Goal: Use online tool/utility: Utilize a website feature to perform a specific function

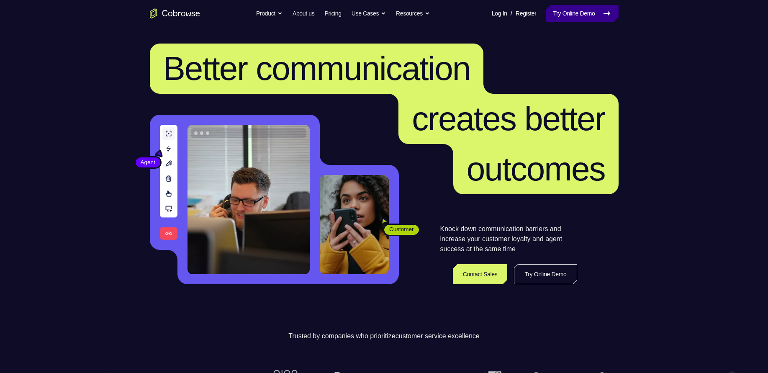
drag, startPoint x: 0, startPoint y: 0, endPoint x: 567, endPoint y: 15, distance: 566.8
click at [567, 15] on link "Try Online Demo" at bounding box center [583, 13] width 72 height 17
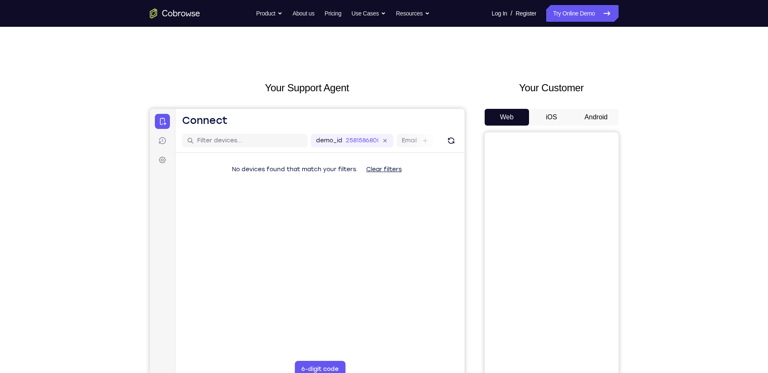
click at [590, 114] on button "Android" at bounding box center [596, 117] width 45 height 17
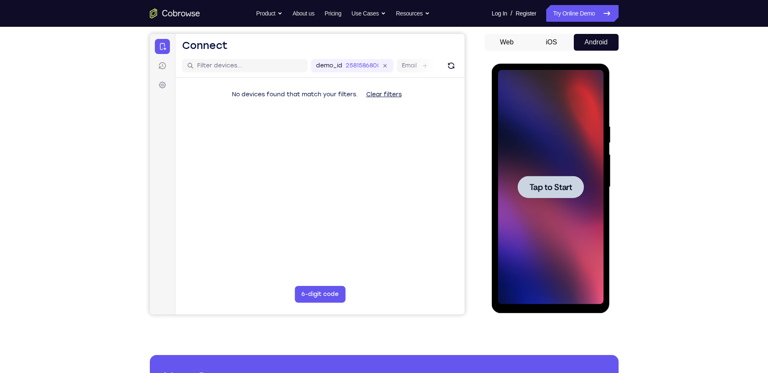
scroll to position [82, 0]
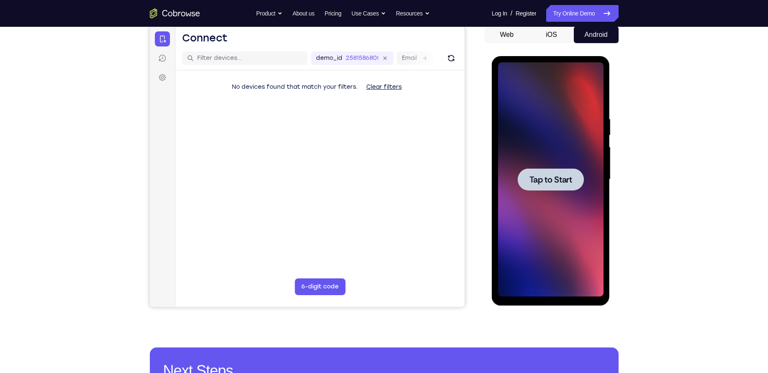
click at [539, 234] on div at bounding box center [551, 179] width 106 height 235
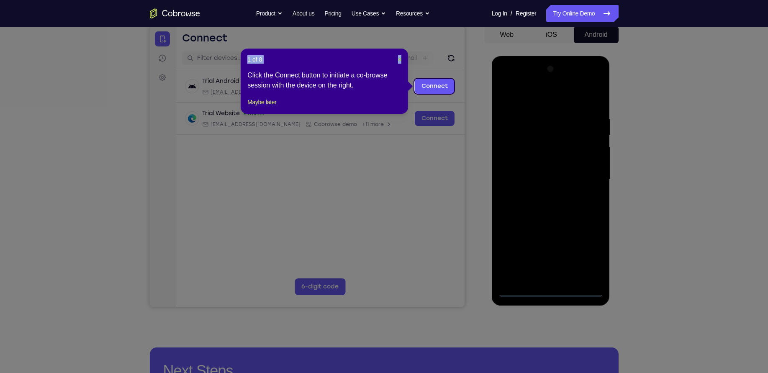
drag, startPoint x: 546, startPoint y: 290, endPoint x: 401, endPoint y: 62, distance: 270.2
click at [401, 62] on body "Open main menu Go back Powerful, Flexible and Trustworthy. Avoid all extra fric…" at bounding box center [384, 371] width 768 height 907
drag, startPoint x: 401, startPoint y: 62, endPoint x: 251, endPoint y: 36, distance: 152.2
click at [401, 62] on span "×" at bounding box center [399, 59] width 3 height 7
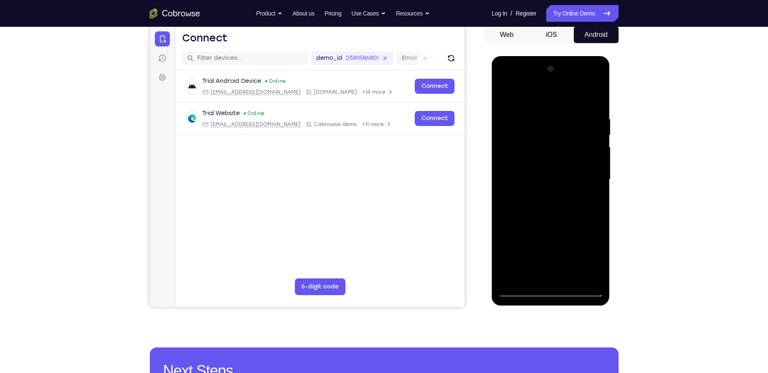
click at [550, 292] on div at bounding box center [551, 179] width 106 height 235
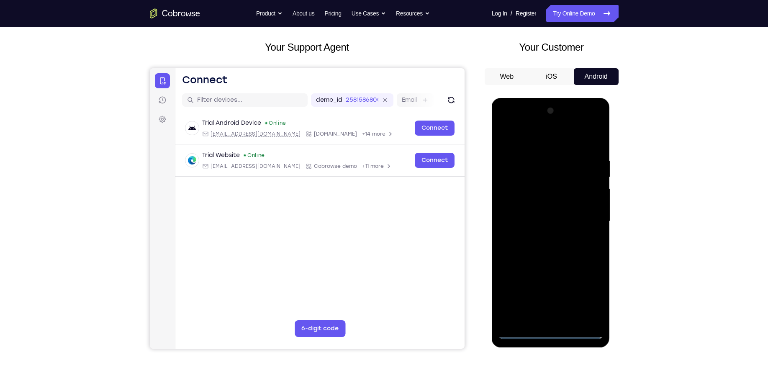
click at [588, 298] on div at bounding box center [551, 221] width 106 height 235
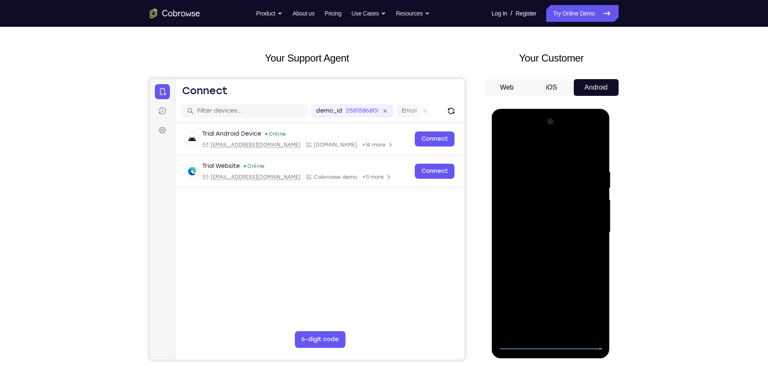
scroll to position [29, 0]
click at [544, 148] on div at bounding box center [551, 233] width 106 height 235
click at [591, 231] on div at bounding box center [551, 233] width 106 height 235
click at [543, 247] on div at bounding box center [551, 233] width 106 height 235
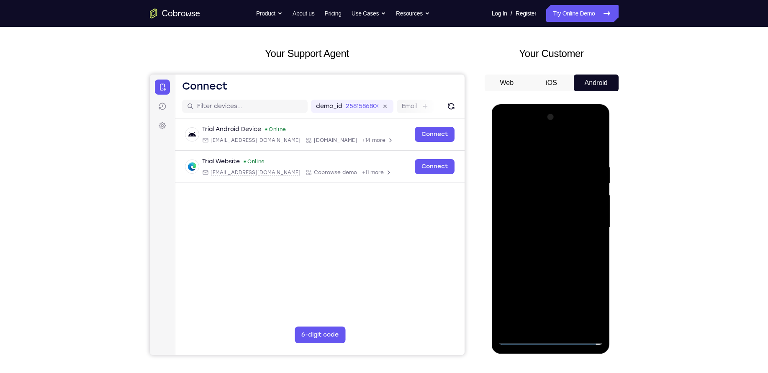
click at [552, 223] on div at bounding box center [551, 228] width 106 height 235
click at [557, 208] on div at bounding box center [551, 228] width 106 height 235
click at [551, 227] on div at bounding box center [551, 228] width 106 height 235
click at [533, 255] on div at bounding box center [551, 228] width 106 height 235
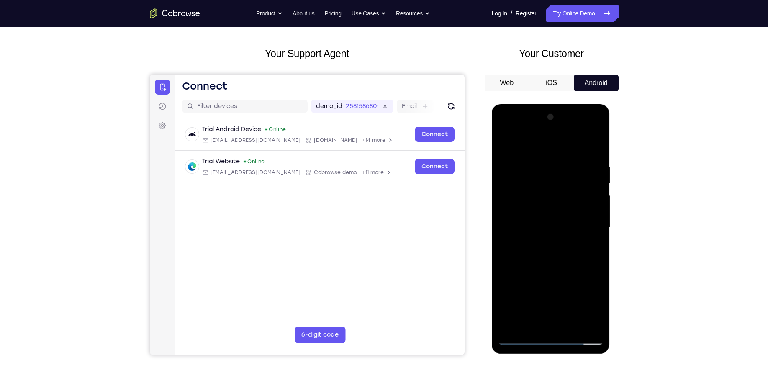
click at [533, 255] on div at bounding box center [551, 228] width 106 height 235
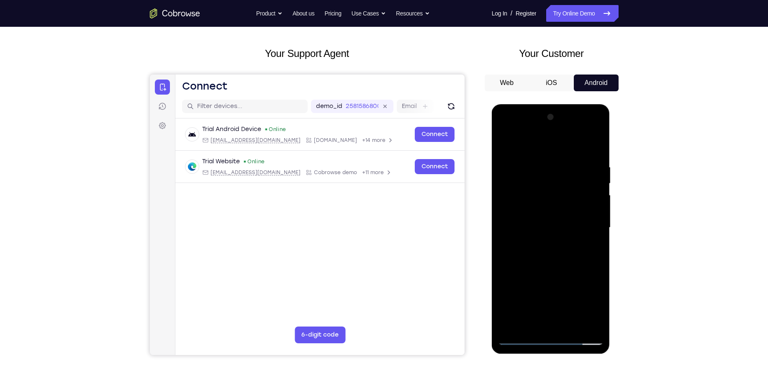
click at [533, 255] on div at bounding box center [551, 228] width 106 height 235
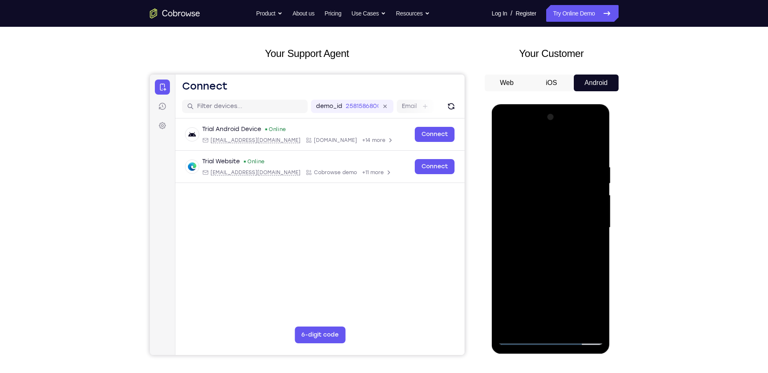
click at [533, 255] on div at bounding box center [551, 228] width 106 height 235
click at [591, 235] on div at bounding box center [551, 228] width 106 height 235
click at [584, 250] on div at bounding box center [551, 228] width 106 height 235
click at [581, 247] on div at bounding box center [551, 228] width 106 height 235
click at [593, 237] on div at bounding box center [551, 228] width 106 height 235
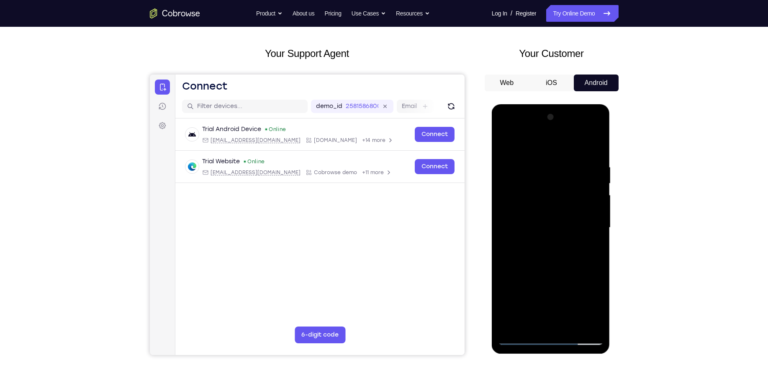
click at [522, 209] on div at bounding box center [551, 228] width 106 height 235
click at [539, 224] on div at bounding box center [551, 228] width 106 height 235
click at [543, 251] on div at bounding box center [551, 228] width 106 height 235
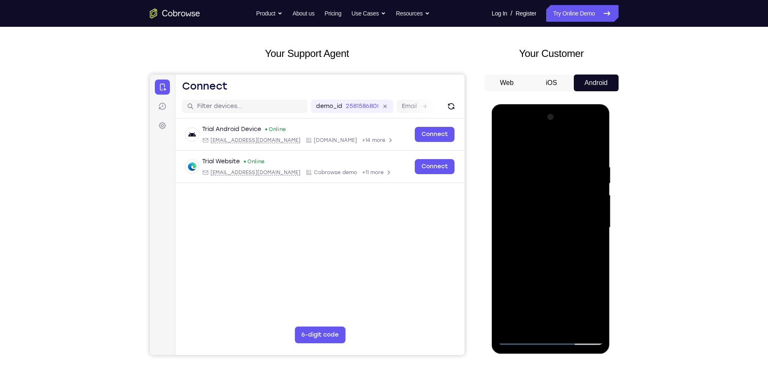
click at [543, 251] on div at bounding box center [551, 228] width 106 height 235
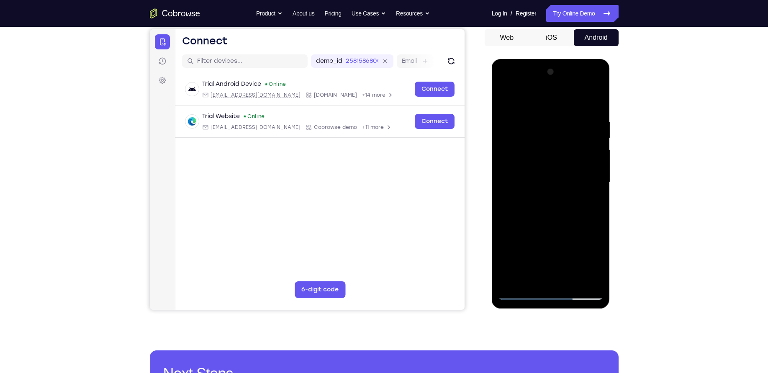
scroll to position [85, 0]
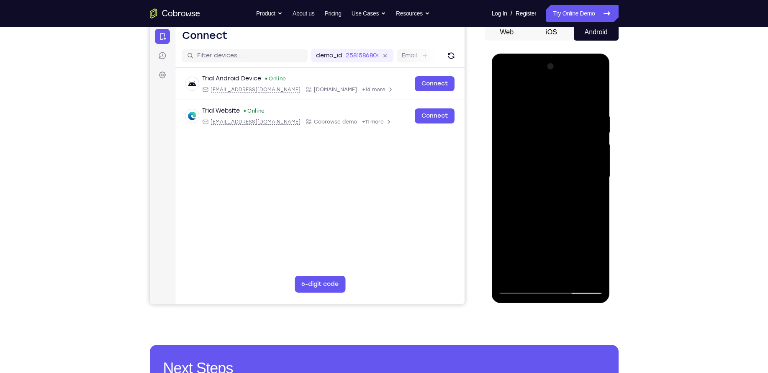
click at [549, 218] on div at bounding box center [551, 177] width 106 height 235
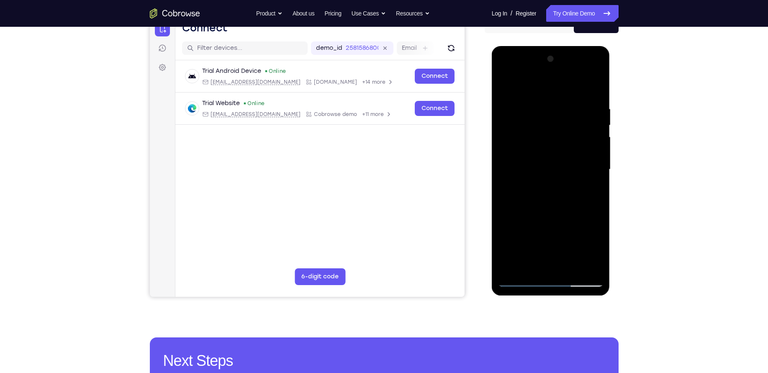
scroll to position [94, 0]
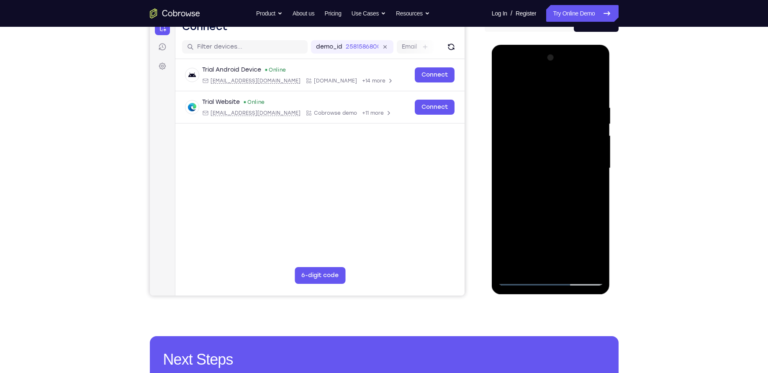
drag, startPoint x: 549, startPoint y: 209, endPoint x: 569, endPoint y: 103, distance: 107.7
click at [569, 103] on div at bounding box center [551, 168] width 106 height 235
drag, startPoint x: 563, startPoint y: 217, endPoint x: 583, endPoint y: 90, distance: 128.1
click at [583, 90] on div at bounding box center [551, 168] width 106 height 235
drag, startPoint x: 559, startPoint y: 228, endPoint x: 557, endPoint y: 139, distance: 89.2
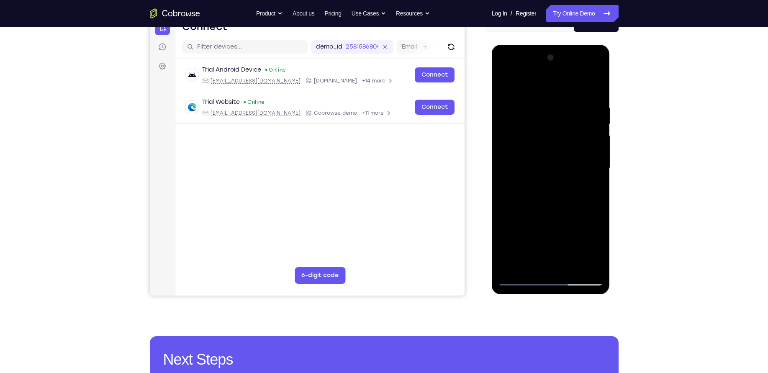
click at [557, 139] on div at bounding box center [551, 168] width 106 height 235
drag, startPoint x: 559, startPoint y: 226, endPoint x: 563, endPoint y: 187, distance: 39.5
click at [563, 187] on div at bounding box center [551, 168] width 106 height 235
drag, startPoint x: 562, startPoint y: 222, endPoint x: 570, endPoint y: 142, distance: 80.3
click at [570, 142] on div at bounding box center [551, 168] width 106 height 235
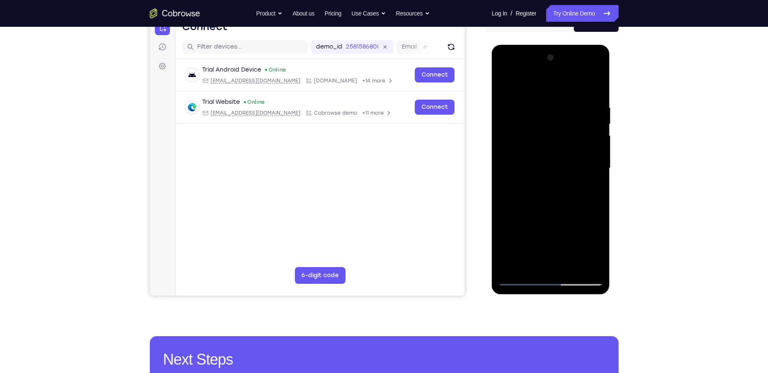
drag, startPoint x: 567, startPoint y: 235, endPoint x: 564, endPoint y: 132, distance: 103.1
click at [564, 132] on div at bounding box center [551, 168] width 106 height 235
drag, startPoint x: 544, startPoint y: 245, endPoint x: 540, endPoint y: 142, distance: 103.5
click at [540, 142] on div at bounding box center [551, 168] width 106 height 235
drag, startPoint x: 543, startPoint y: 231, endPoint x: 540, endPoint y: 139, distance: 91.8
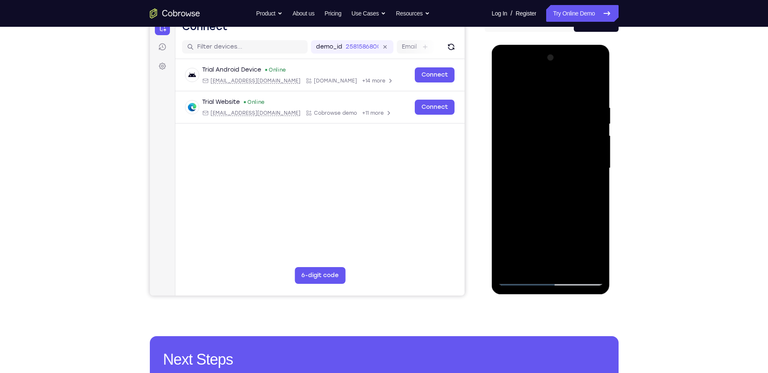
click at [540, 139] on div at bounding box center [551, 168] width 106 height 235
drag, startPoint x: 547, startPoint y: 223, endPoint x: 546, endPoint y: 131, distance: 92.6
click at [546, 131] on div at bounding box center [551, 168] width 106 height 235
drag, startPoint x: 554, startPoint y: 219, endPoint x: 554, endPoint y: 163, distance: 56.1
click at [554, 163] on div at bounding box center [551, 168] width 106 height 235
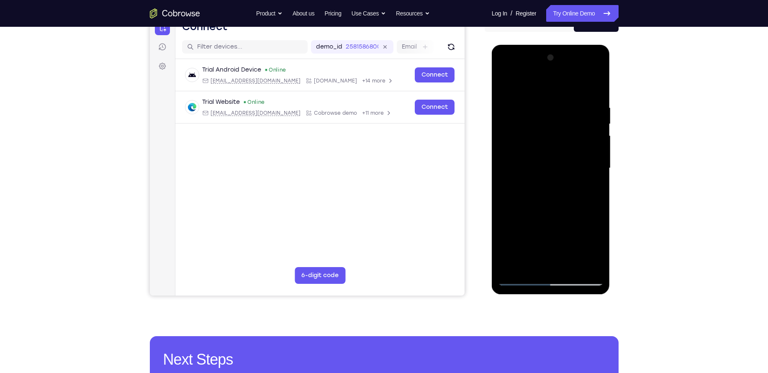
drag, startPoint x: 547, startPoint y: 227, endPoint x: 546, endPoint y: 90, distance: 137.4
click at [546, 90] on div at bounding box center [551, 168] width 106 height 235
drag, startPoint x: 554, startPoint y: 209, endPoint x: 562, endPoint y: 99, distance: 110.9
click at [562, 99] on div at bounding box center [551, 168] width 106 height 235
drag, startPoint x: 554, startPoint y: 242, endPoint x: 572, endPoint y: 92, distance: 151.7
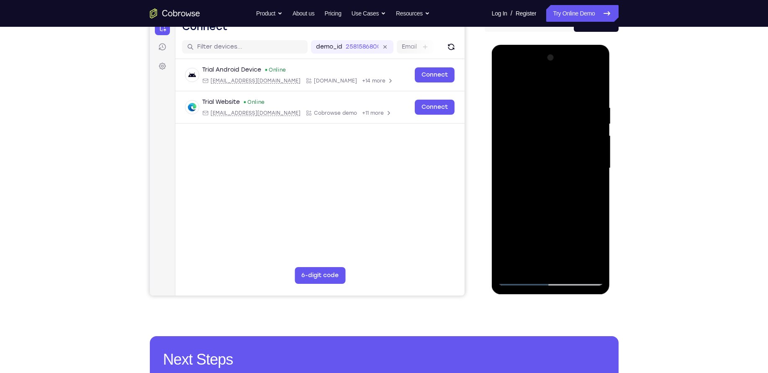
click at [572, 92] on div at bounding box center [551, 168] width 106 height 235
drag, startPoint x: 565, startPoint y: 238, endPoint x: 562, endPoint y: 120, distance: 118.1
click at [562, 120] on div at bounding box center [551, 168] width 106 height 235
drag, startPoint x: 556, startPoint y: 221, endPoint x: 576, endPoint y: 98, distance: 124.8
click at [576, 98] on div at bounding box center [551, 168] width 106 height 235
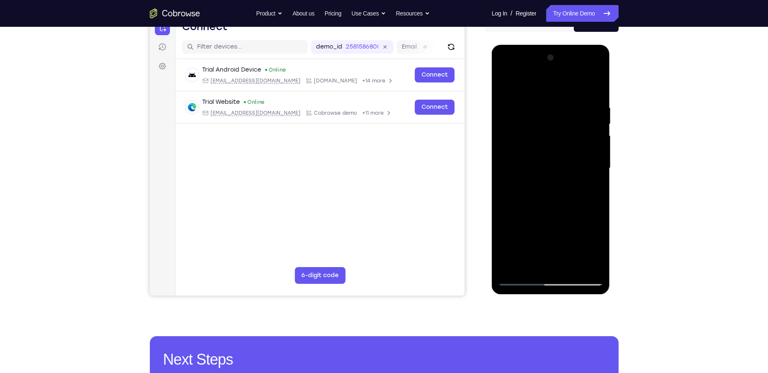
drag, startPoint x: 567, startPoint y: 209, endPoint x: 566, endPoint y: 95, distance: 114.7
click at [566, 95] on div at bounding box center [551, 168] width 106 height 235
drag, startPoint x: 552, startPoint y: 222, endPoint x: 583, endPoint y: 98, distance: 127.3
click at [583, 98] on div at bounding box center [551, 168] width 106 height 235
drag, startPoint x: 557, startPoint y: 242, endPoint x: 562, endPoint y: 104, distance: 137.9
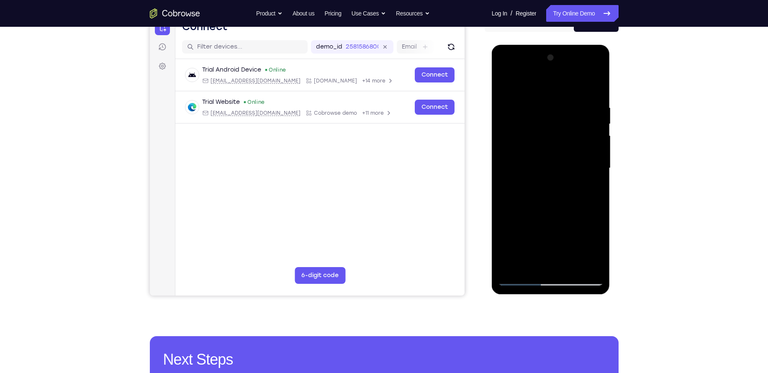
click at [562, 104] on div at bounding box center [551, 168] width 106 height 235
drag, startPoint x: 548, startPoint y: 231, endPoint x: 556, endPoint y: 90, distance: 140.9
click at [556, 90] on div at bounding box center [551, 168] width 106 height 235
drag, startPoint x: 548, startPoint y: 241, endPoint x: 559, endPoint y: 112, distance: 129.1
click at [559, 112] on div at bounding box center [551, 168] width 106 height 235
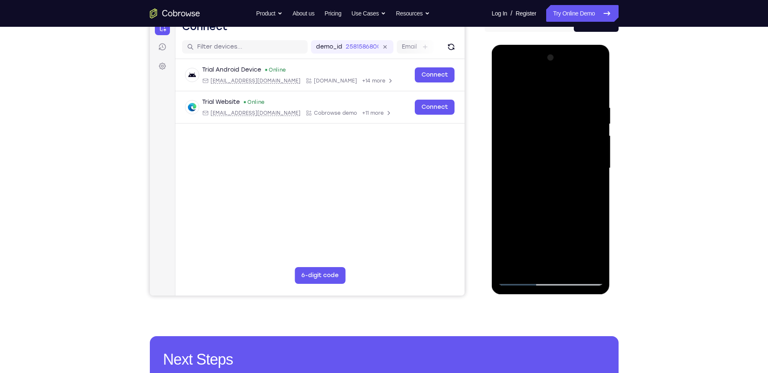
drag, startPoint x: 556, startPoint y: 256, endPoint x: 557, endPoint y: 161, distance: 95.1
click at [557, 161] on div at bounding box center [551, 168] width 106 height 235
drag, startPoint x: 558, startPoint y: 225, endPoint x: 564, endPoint y: 90, distance: 135.4
click at [564, 90] on div at bounding box center [551, 168] width 106 height 235
drag, startPoint x: 552, startPoint y: 224, endPoint x: 558, endPoint y: 106, distance: 118.3
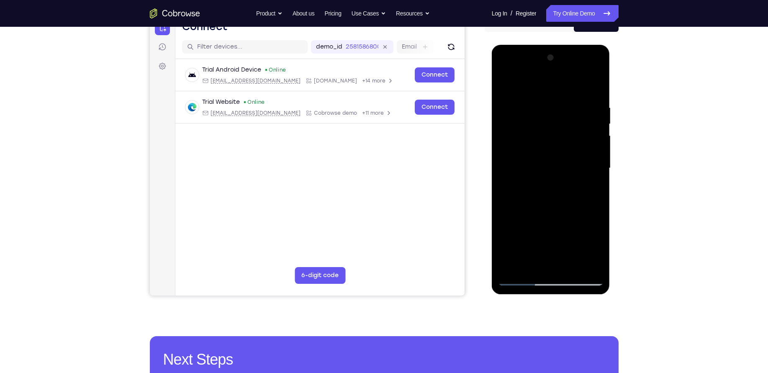
click at [558, 106] on div at bounding box center [551, 168] width 106 height 235
drag, startPoint x: 558, startPoint y: 228, endPoint x: 567, endPoint y: 104, distance: 124.7
click at [567, 104] on div at bounding box center [551, 168] width 106 height 235
drag, startPoint x: 543, startPoint y: 233, endPoint x: 560, endPoint y: 114, distance: 120.2
click at [560, 114] on div at bounding box center [551, 168] width 106 height 235
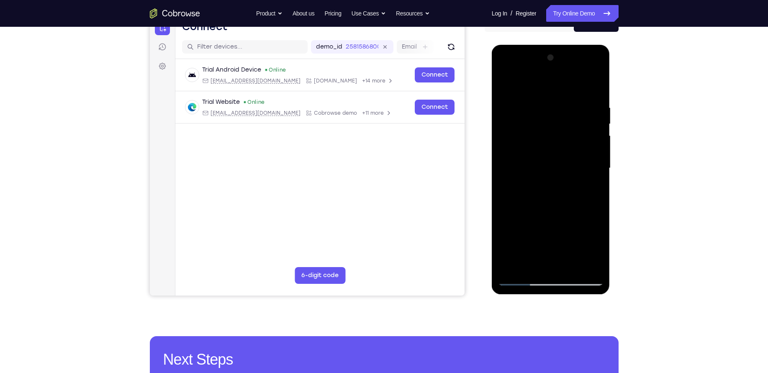
drag, startPoint x: 551, startPoint y: 222, endPoint x: 564, endPoint y: 90, distance: 132.1
click at [564, 90] on div at bounding box center [551, 168] width 106 height 235
drag, startPoint x: 549, startPoint y: 238, endPoint x: 559, endPoint y: 144, distance: 94.0
click at [559, 144] on div at bounding box center [551, 168] width 106 height 235
drag, startPoint x: 535, startPoint y: 230, endPoint x: 550, endPoint y: 94, distance: 137.4
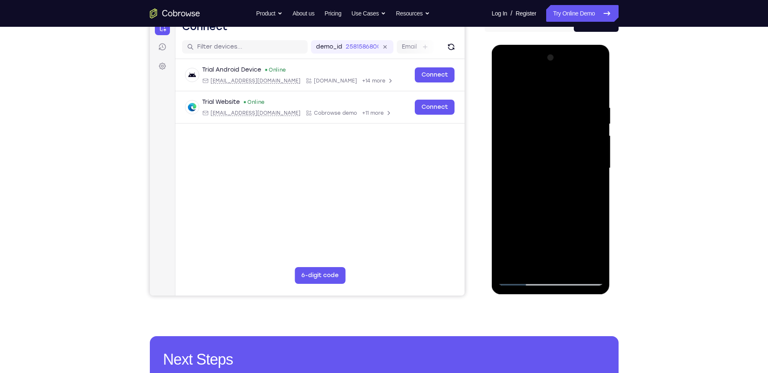
click at [550, 94] on div at bounding box center [551, 168] width 106 height 235
drag, startPoint x: 543, startPoint y: 216, endPoint x: 552, endPoint y: 90, distance: 126.3
click at [552, 90] on div at bounding box center [551, 168] width 106 height 235
drag, startPoint x: 544, startPoint y: 234, endPoint x: 548, endPoint y: 106, distance: 127.4
click at [548, 106] on div at bounding box center [551, 168] width 106 height 235
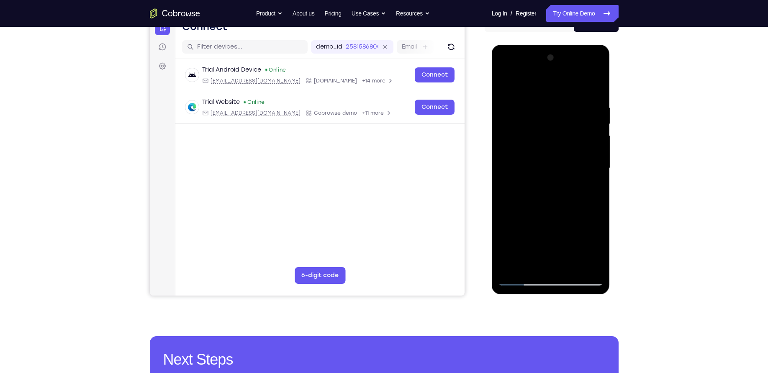
drag, startPoint x: 541, startPoint y: 228, endPoint x: 550, endPoint y: 113, distance: 115.9
click at [550, 113] on div at bounding box center [551, 168] width 106 height 235
drag, startPoint x: 540, startPoint y: 232, endPoint x: 555, endPoint y: 129, distance: 104.2
click at [555, 129] on div at bounding box center [551, 168] width 106 height 235
drag, startPoint x: 551, startPoint y: 232, endPoint x: 565, endPoint y: 118, distance: 115.1
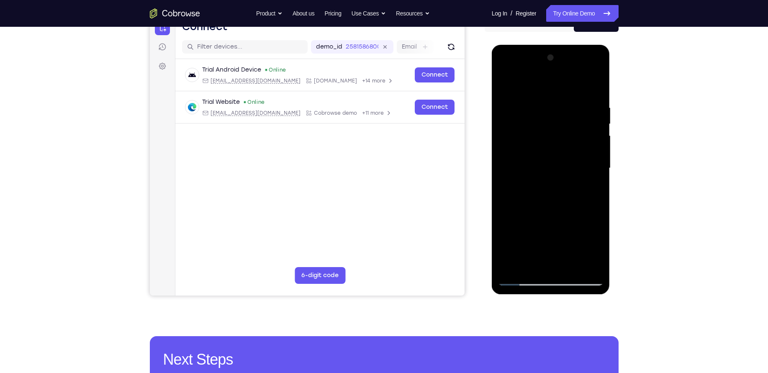
click at [565, 118] on div at bounding box center [551, 168] width 106 height 235
drag, startPoint x: 547, startPoint y: 240, endPoint x: 560, endPoint y: 98, distance: 142.5
click at [560, 98] on div at bounding box center [551, 168] width 106 height 235
drag, startPoint x: 549, startPoint y: 231, endPoint x: 556, endPoint y: 93, distance: 137.9
click at [556, 93] on div at bounding box center [551, 168] width 106 height 235
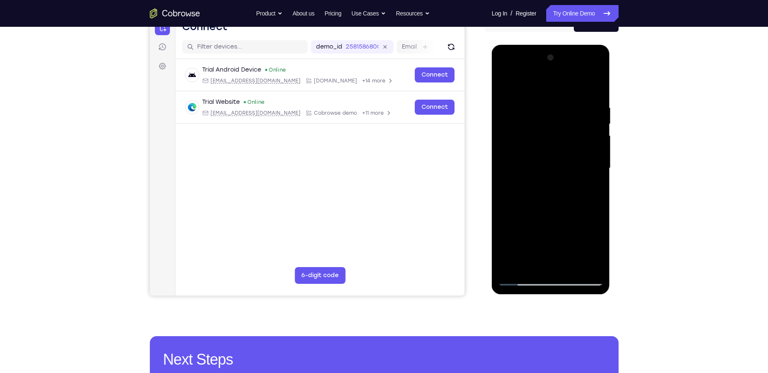
drag, startPoint x: 548, startPoint y: 243, endPoint x: 559, endPoint y: 131, distance: 112.8
click at [559, 131] on div at bounding box center [551, 168] width 106 height 235
click at [513, 267] on div at bounding box center [551, 168] width 106 height 235
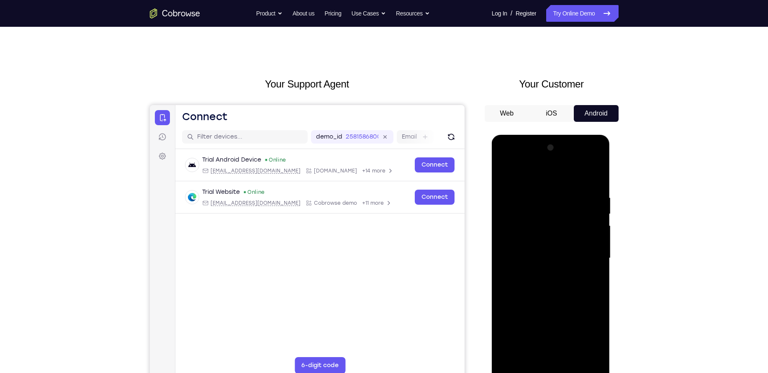
scroll to position [1, 0]
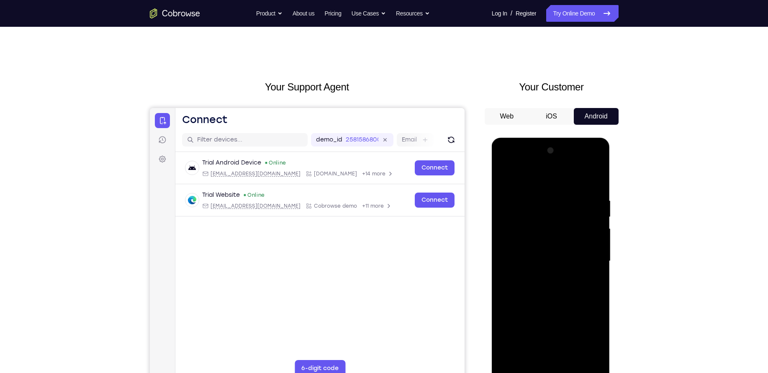
click at [574, 196] on div at bounding box center [551, 261] width 106 height 235
drag, startPoint x: 574, startPoint y: 196, endPoint x: 514, endPoint y: 197, distance: 59.5
click at [514, 197] on div at bounding box center [551, 261] width 106 height 235
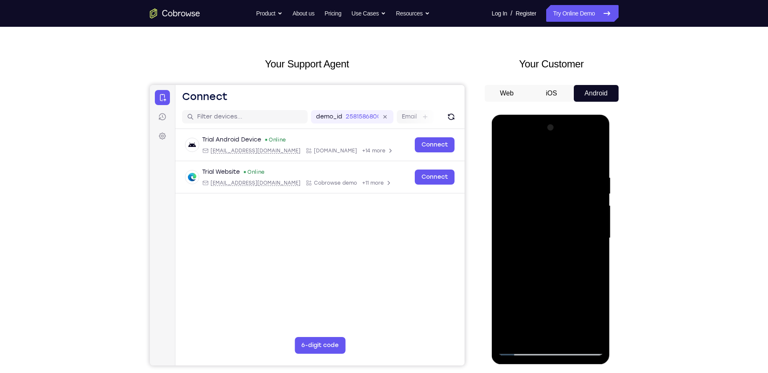
scroll to position [24, 0]
click at [596, 157] on div at bounding box center [551, 238] width 106 height 235
drag, startPoint x: 592, startPoint y: 171, endPoint x: 500, endPoint y: 179, distance: 92.5
click at [500, 179] on div at bounding box center [551, 238] width 106 height 235
drag, startPoint x: 574, startPoint y: 170, endPoint x: 488, endPoint y: 170, distance: 86.3
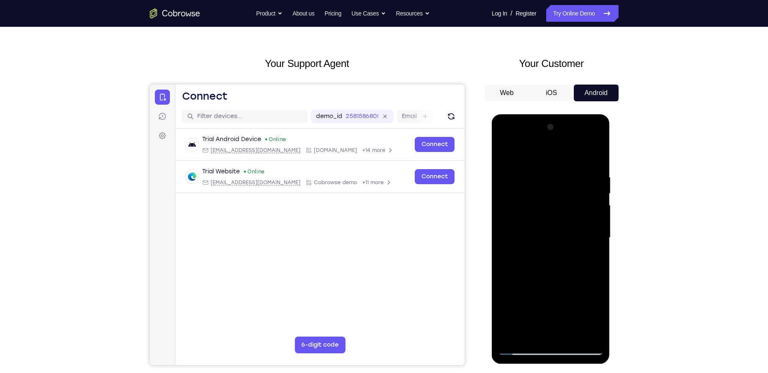
click at [492, 170] on html "Online web based iOS Simulators and Android Emulators. Run iPhone, iPad, Mobile…" at bounding box center [551, 239] width 119 height 251
click at [521, 172] on div at bounding box center [551, 238] width 106 height 235
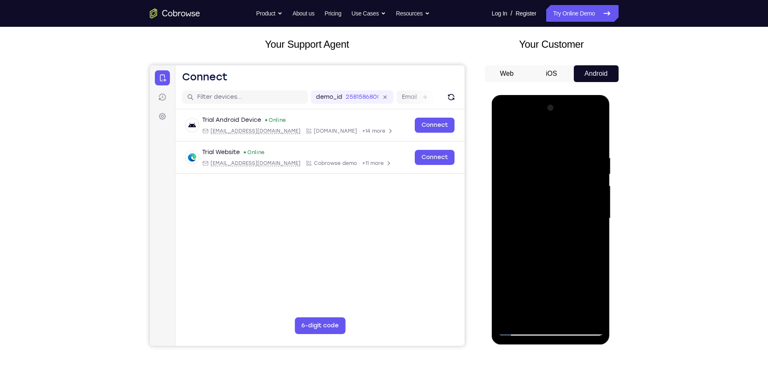
scroll to position [44, 0]
click at [601, 196] on div at bounding box center [551, 218] width 106 height 235
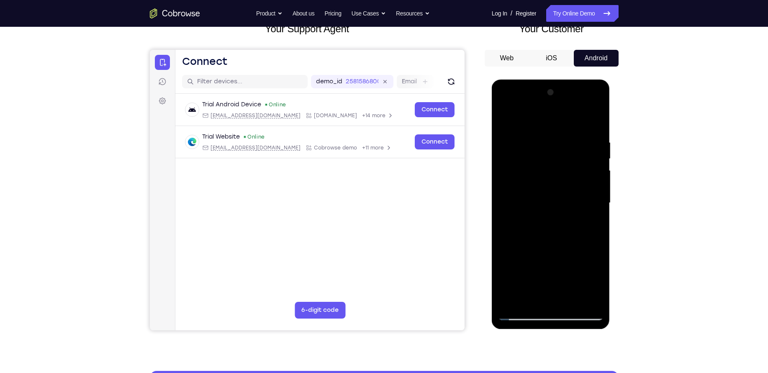
click at [597, 152] on div at bounding box center [551, 203] width 106 height 235
click at [592, 147] on div at bounding box center [551, 203] width 106 height 235
click at [588, 193] on div at bounding box center [551, 203] width 106 height 235
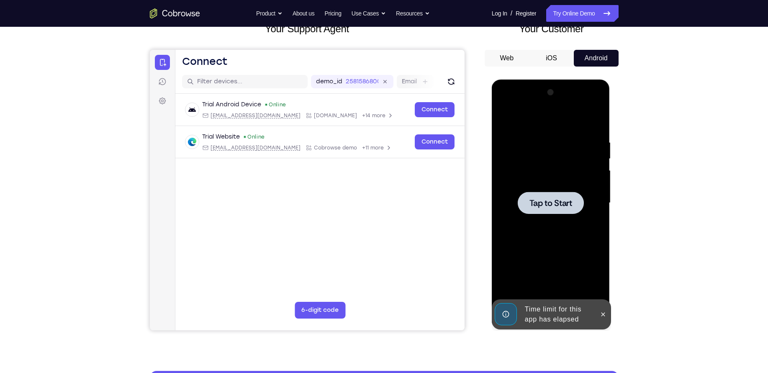
click at [588, 193] on div at bounding box center [551, 203] width 106 height 235
